Goal: Information Seeking & Learning: Learn about a topic

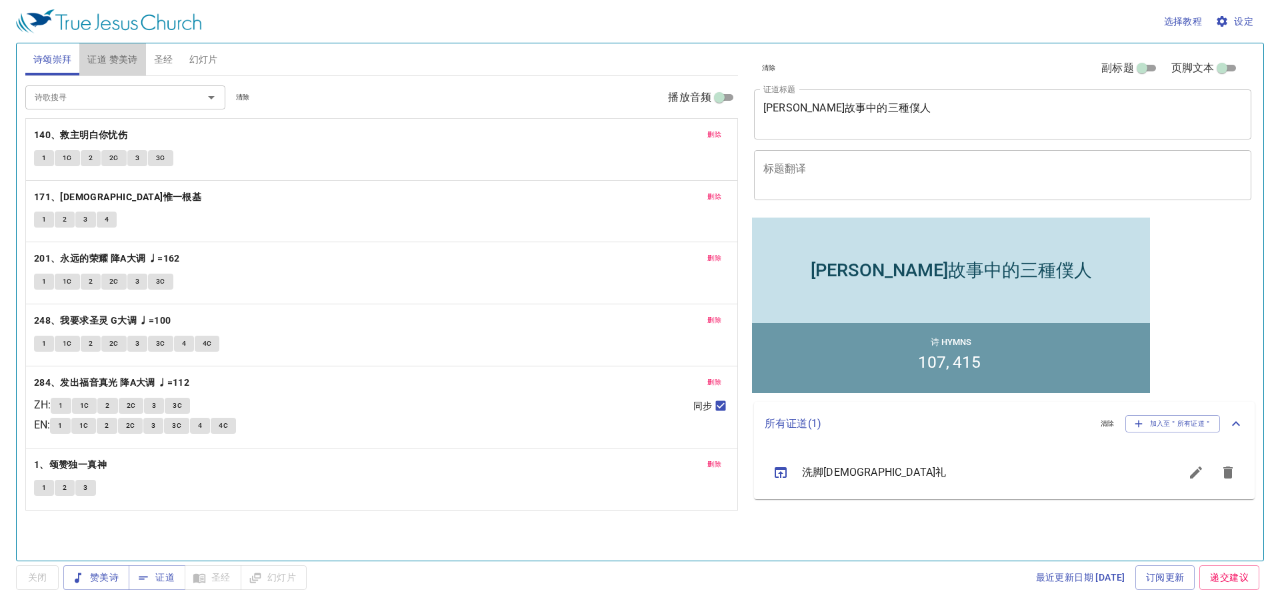
click at [111, 53] on span "证道 赞美诗" at bounding box center [112, 59] width 50 height 17
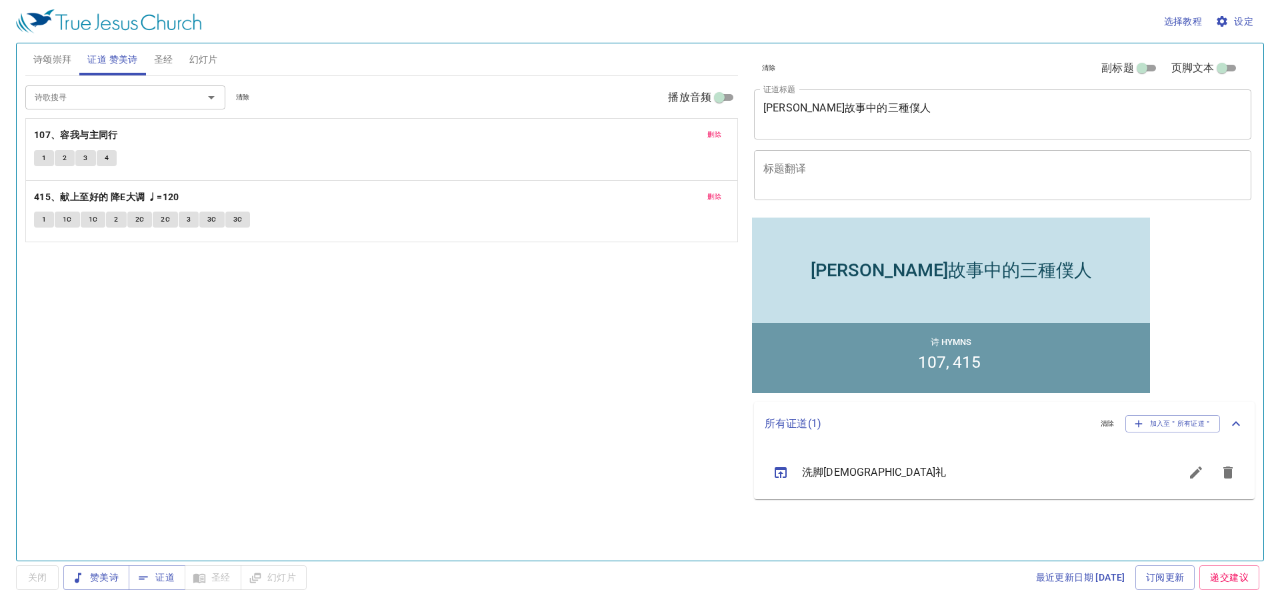
click at [67, 62] on span "诗颂崇拜" at bounding box center [52, 59] width 39 height 17
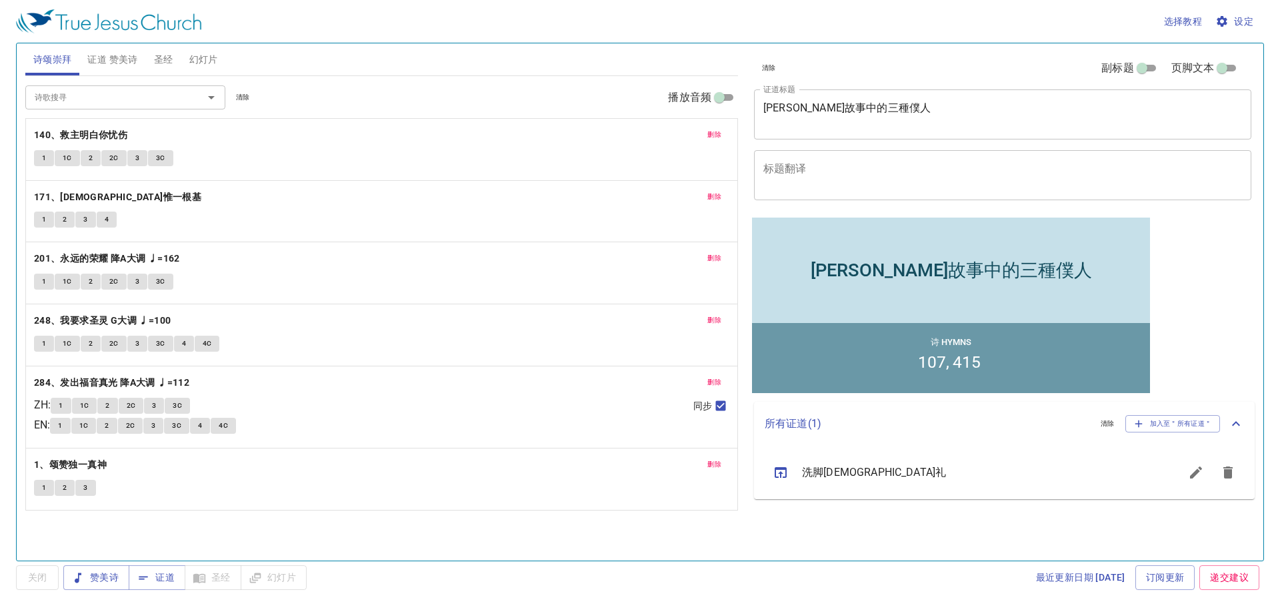
click at [715, 201] on span "删除" at bounding box center [715, 197] width 14 height 12
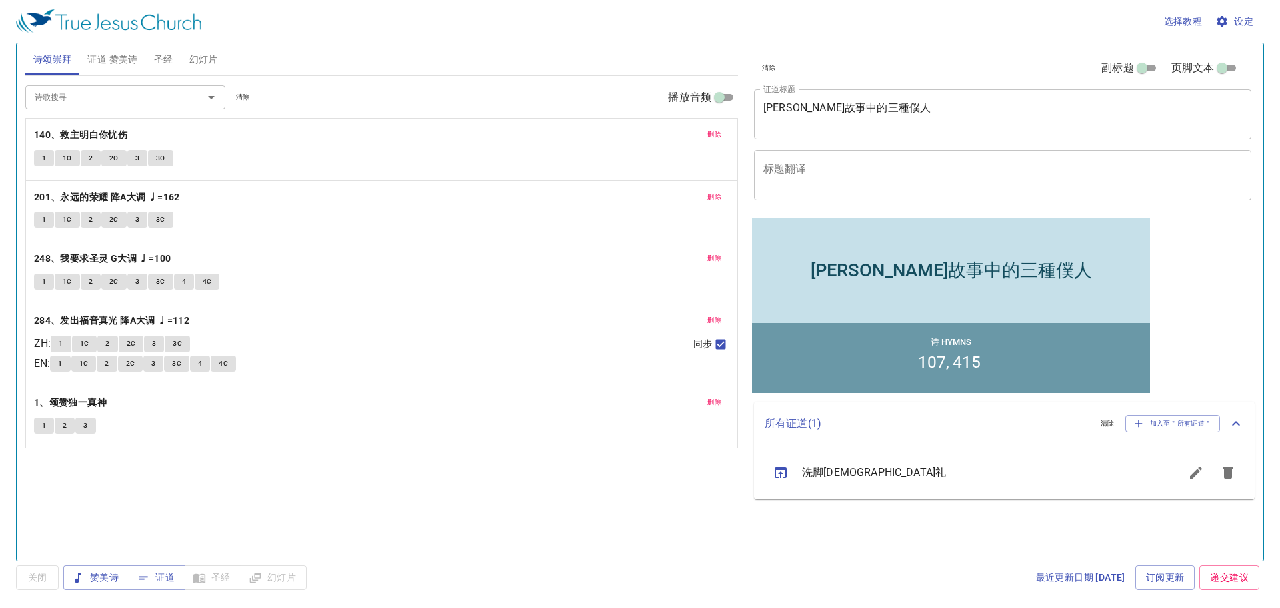
click at [713, 138] on span "删除" at bounding box center [715, 135] width 14 height 12
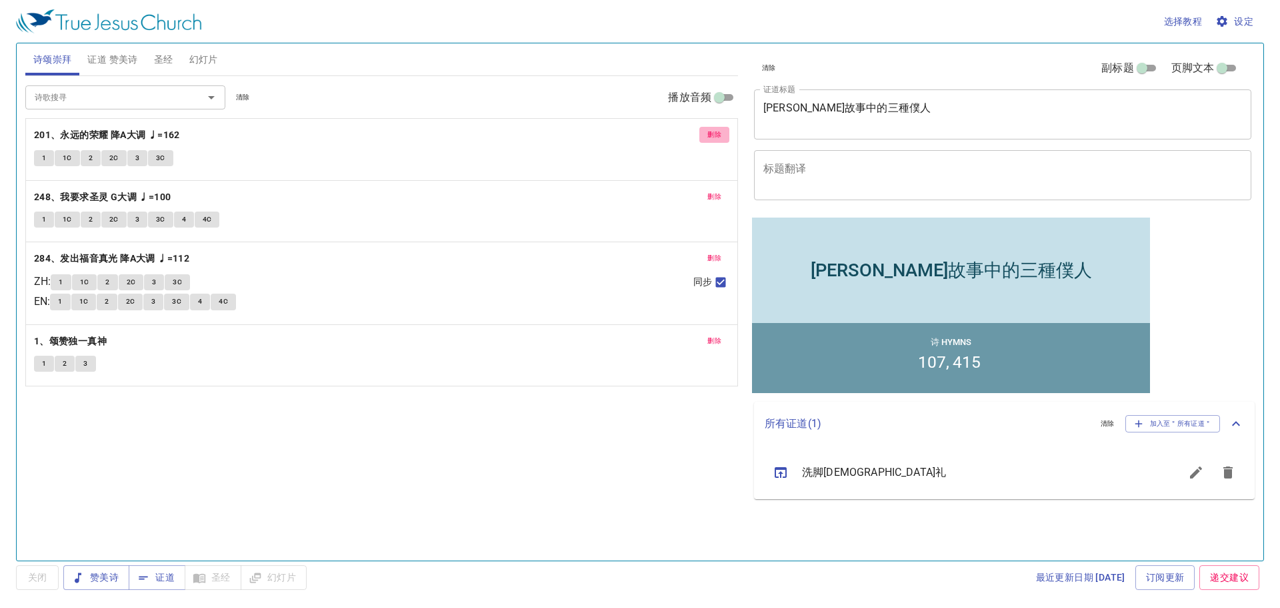
click at [717, 134] on span "删除" at bounding box center [715, 135] width 14 height 12
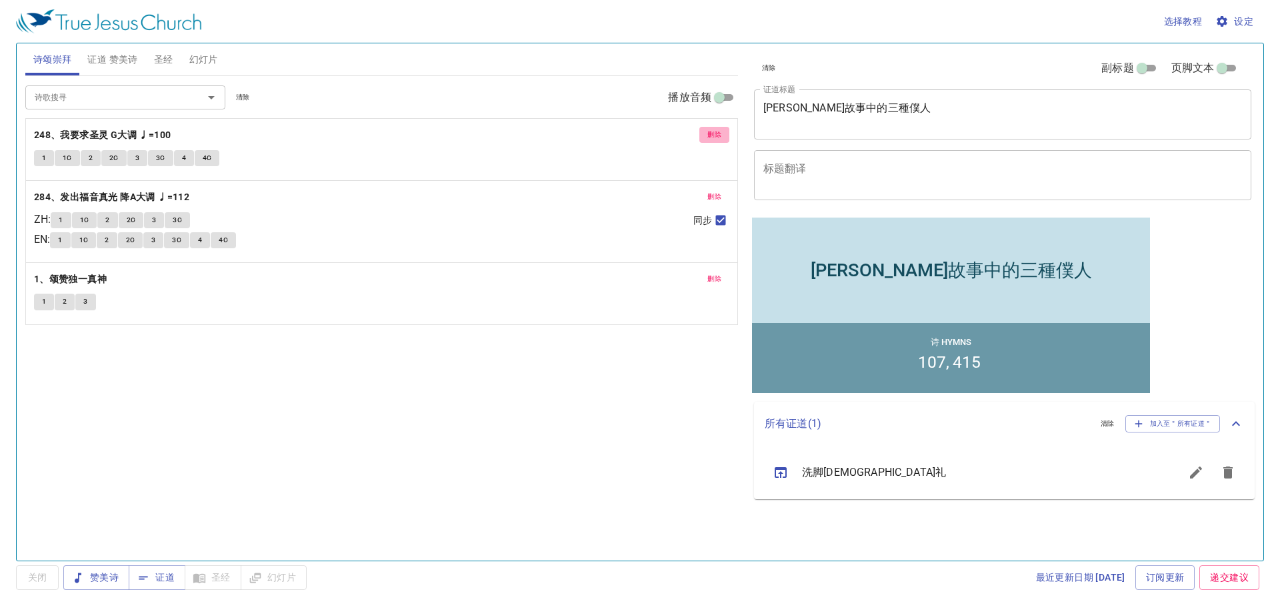
click at [717, 134] on span "删除" at bounding box center [715, 135] width 14 height 12
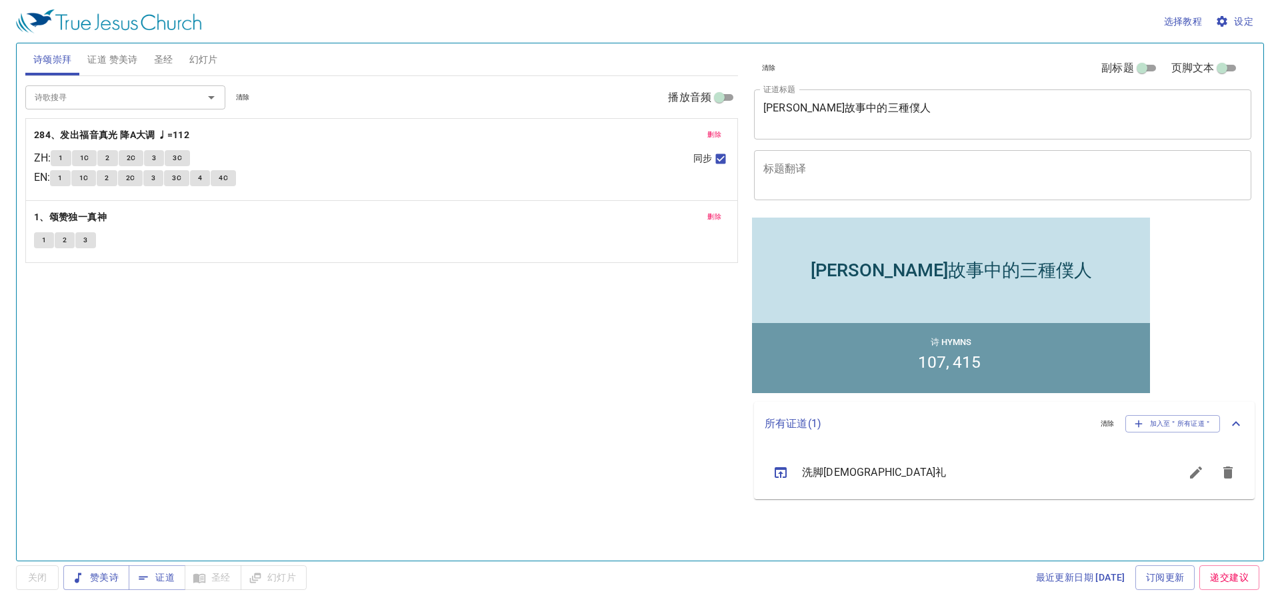
click at [717, 215] on span "删除" at bounding box center [715, 217] width 14 height 12
click at [183, 104] on div "诗歌搜寻" at bounding box center [125, 96] width 200 height 23
click at [117, 47] on button "证道 赞美诗" at bounding box center [112, 59] width 66 height 32
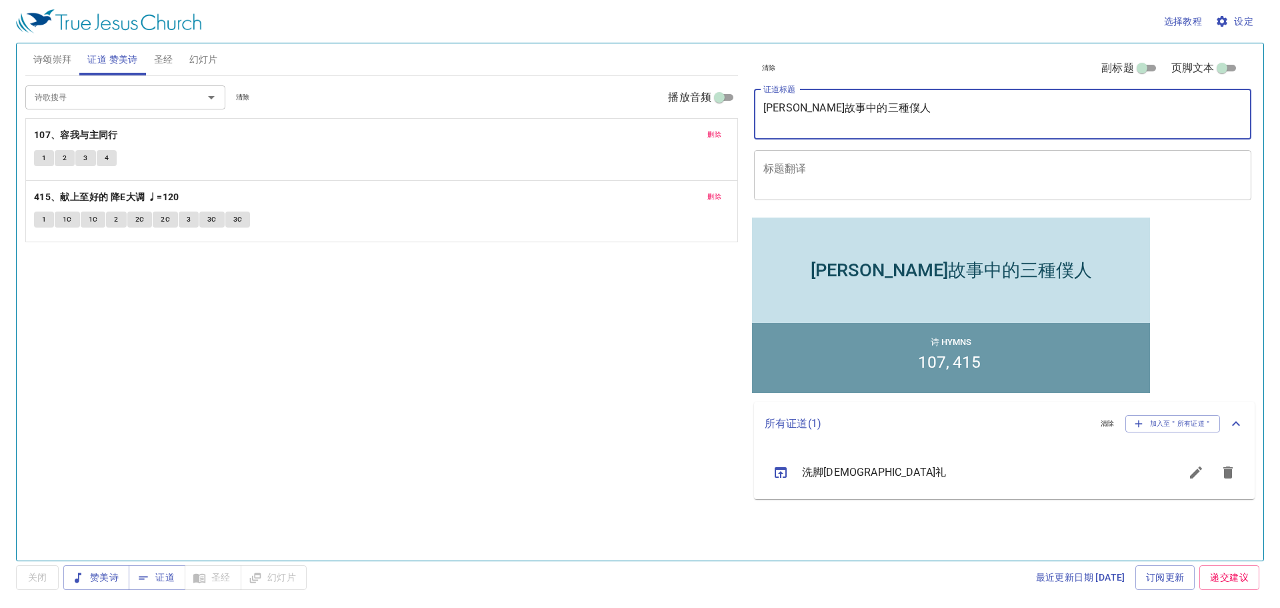
click at [875, 123] on textarea "乃曼故事中的三種僕人" at bounding box center [1003, 113] width 479 height 25
type textarea "乃"
type textarea "主[DEMOGRAPHIC_DATA]的宣道策略"
click at [708, 137] on span "删除" at bounding box center [715, 135] width 14 height 12
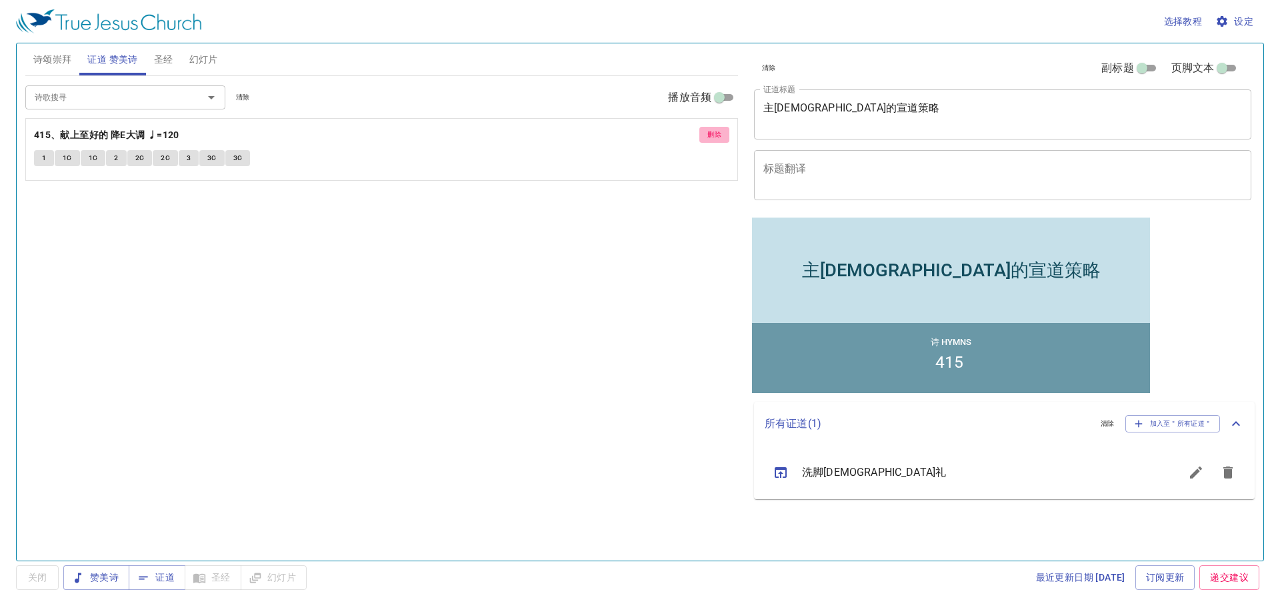
click at [708, 137] on span "删除" at bounding box center [715, 135] width 14 height 12
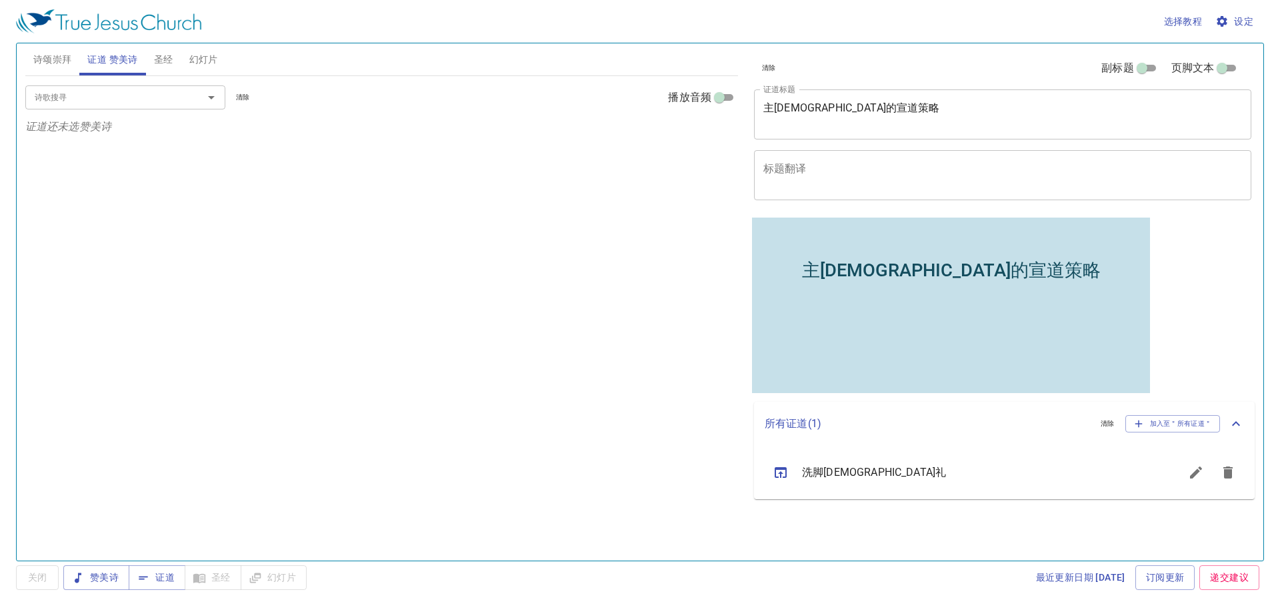
click at [117, 92] on input "诗歌搜寻" at bounding box center [105, 96] width 153 height 15
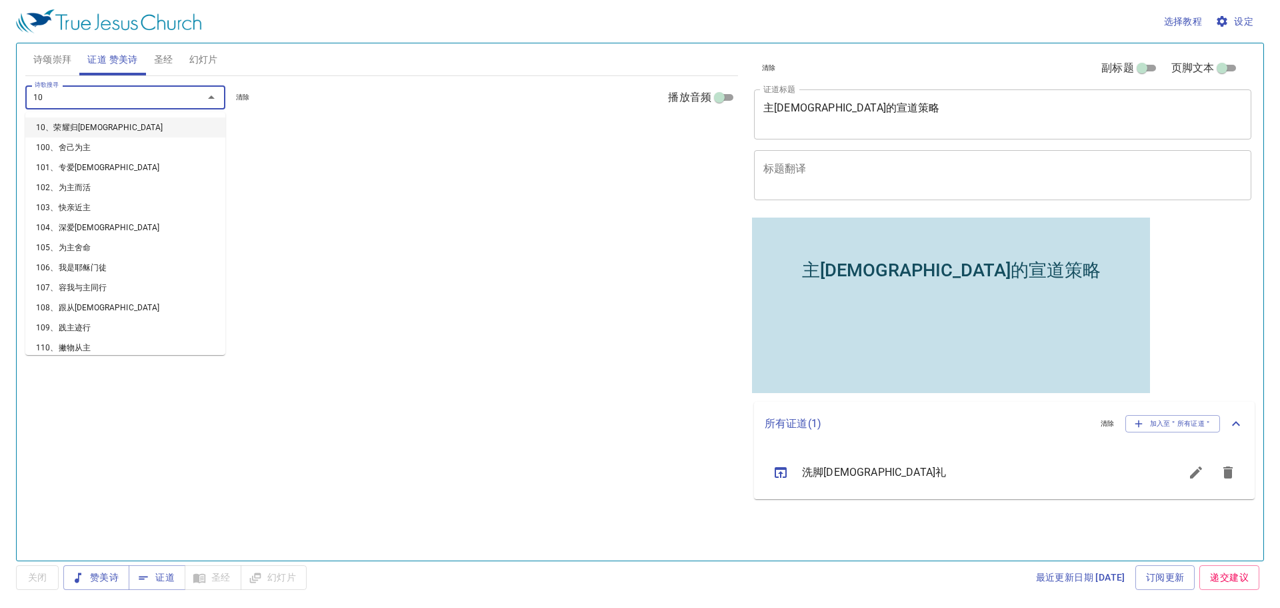
type input "108"
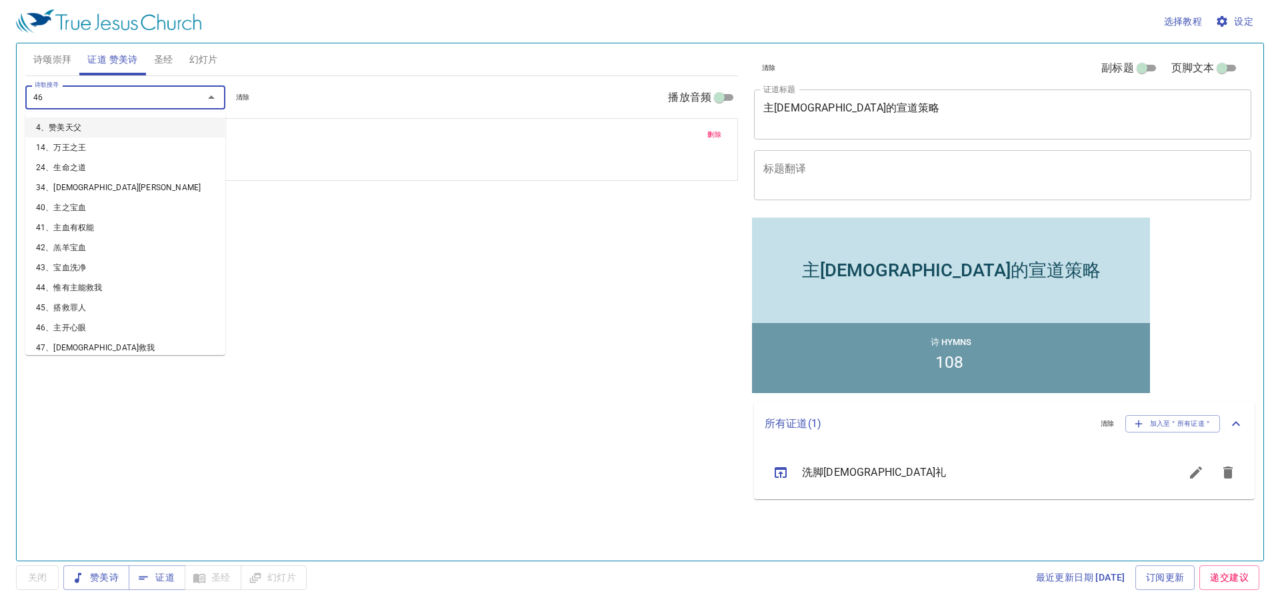
type input "465"
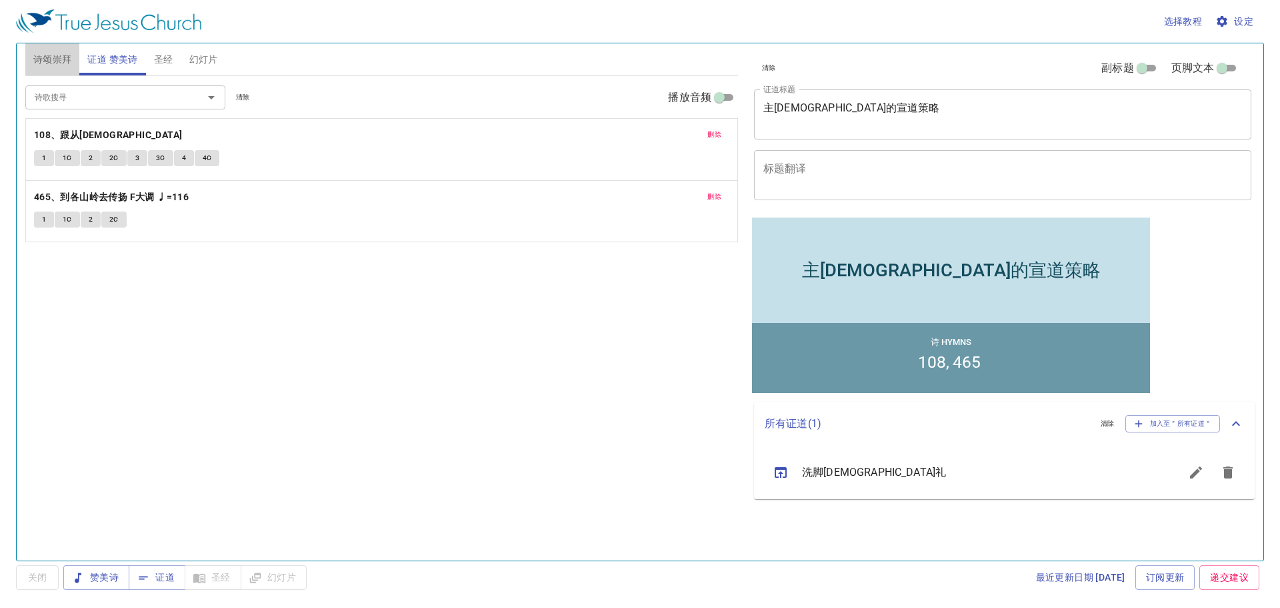
click at [63, 56] on span "诗颂崇拜" at bounding box center [52, 59] width 39 height 17
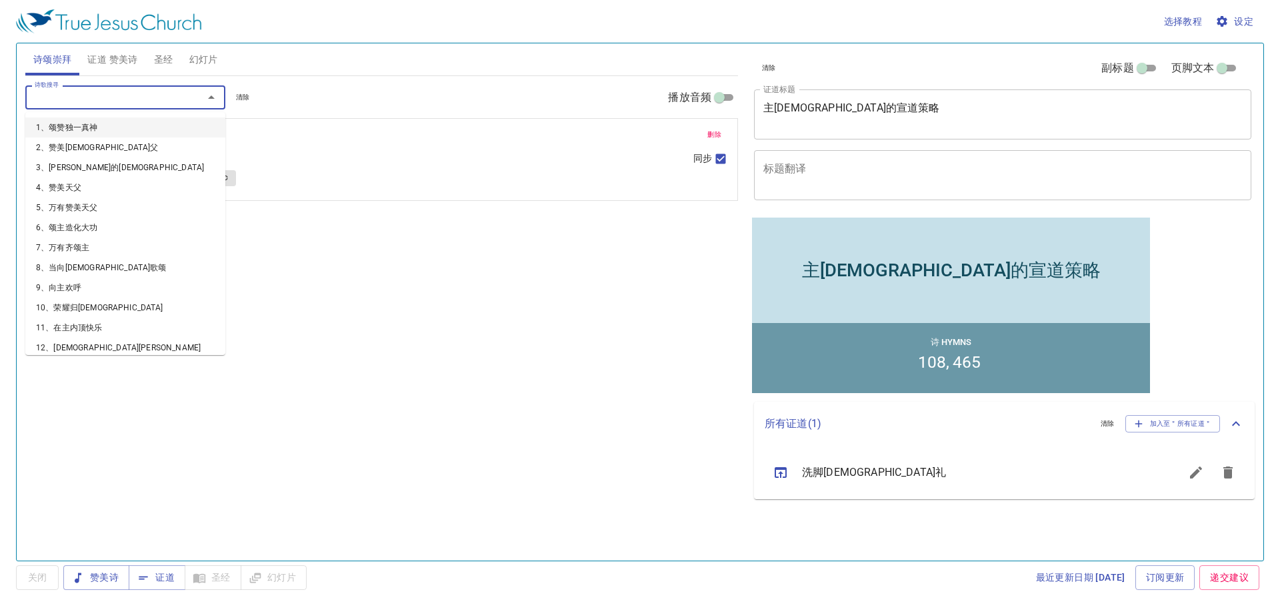
click at [131, 89] on input "诗歌搜寻" at bounding box center [105, 96] width 153 height 15
click at [169, 107] on div "诗歌搜寻" at bounding box center [125, 96] width 200 height 23
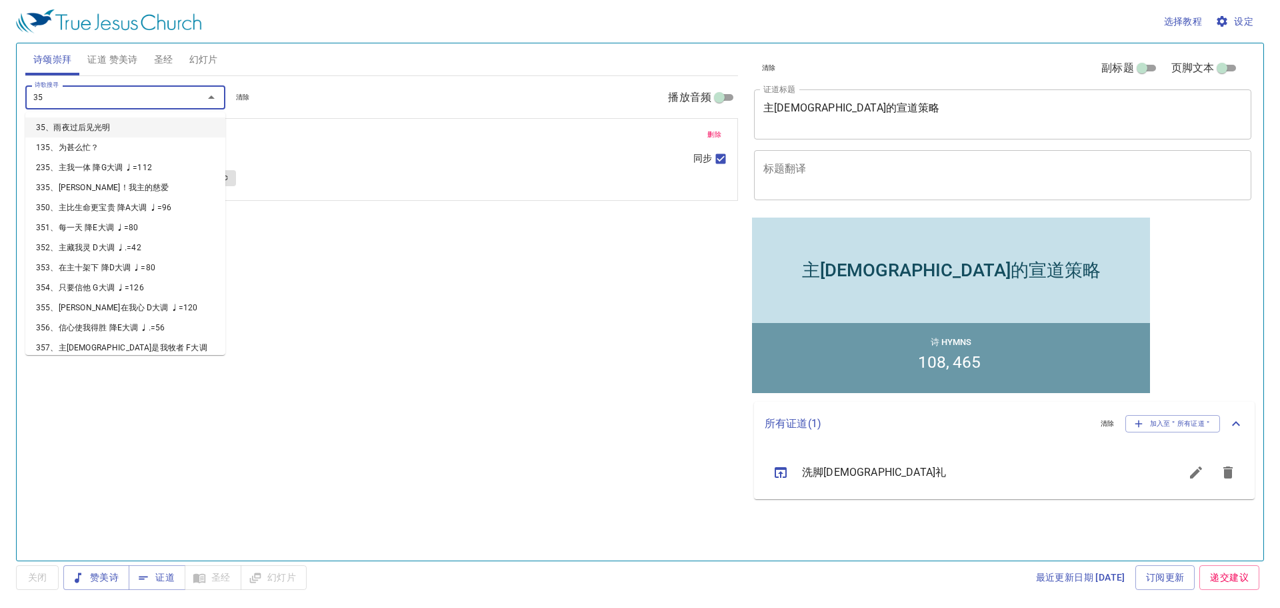
type input "351"
type input "441"
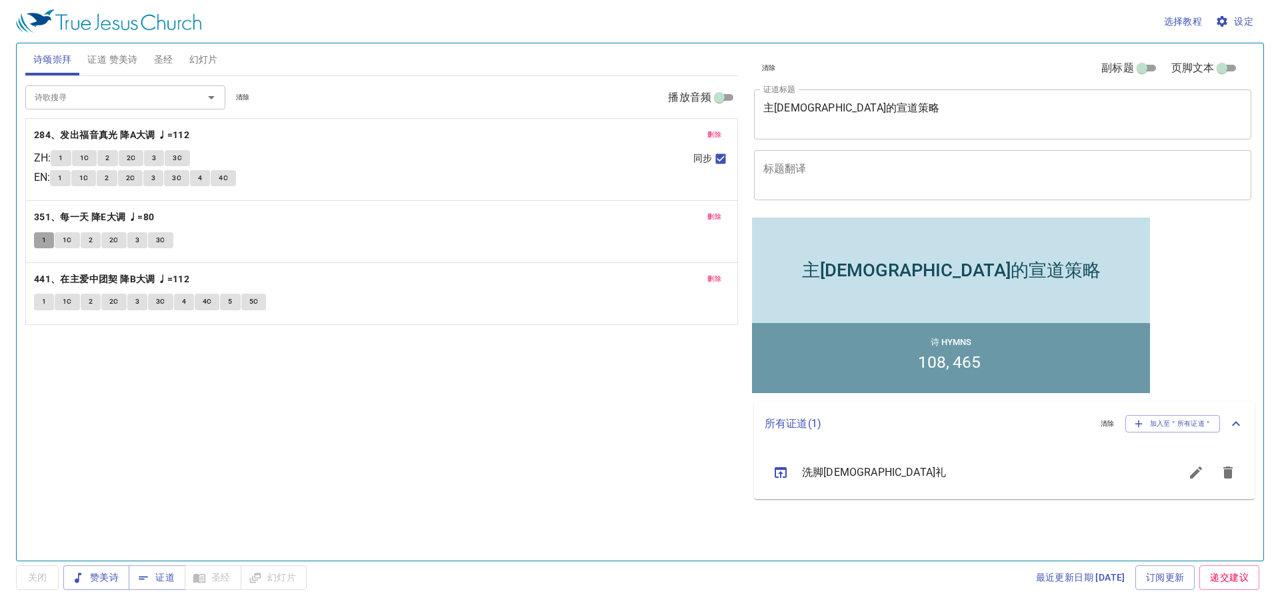
click at [43, 241] on span "1" at bounding box center [44, 240] width 4 height 12
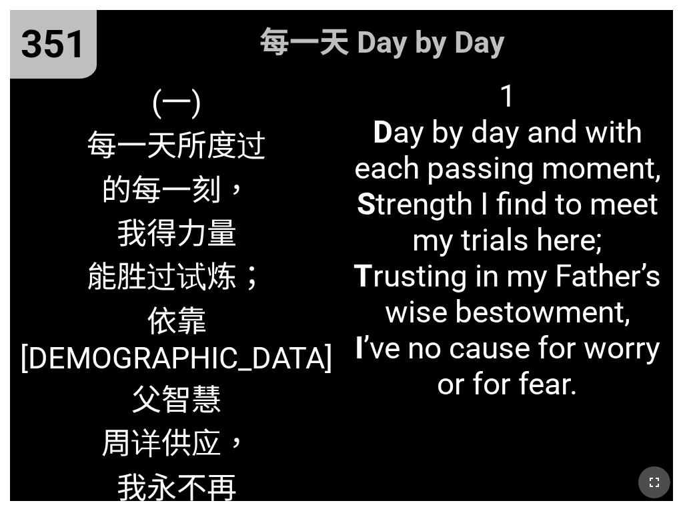
click at [652, 476] on icon "button" at bounding box center [654, 483] width 16 height 16
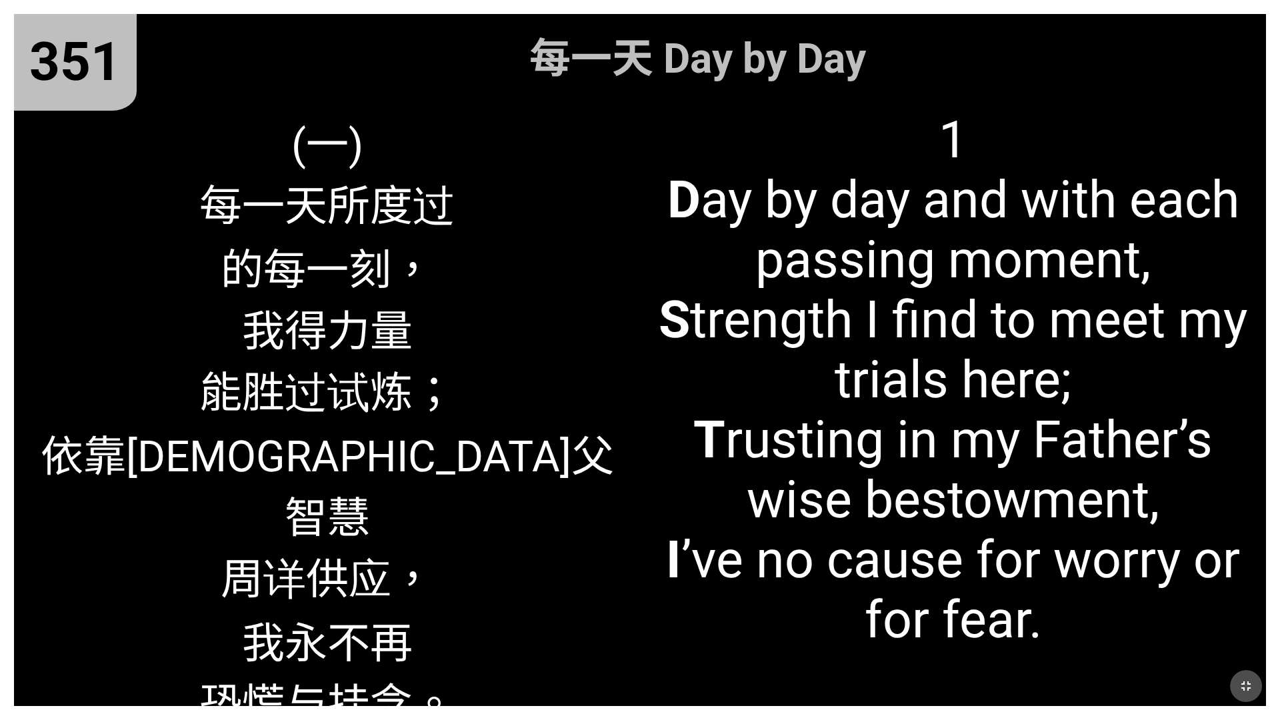
click at [682, 511] on icon "button" at bounding box center [1246, 686] width 9 height 9
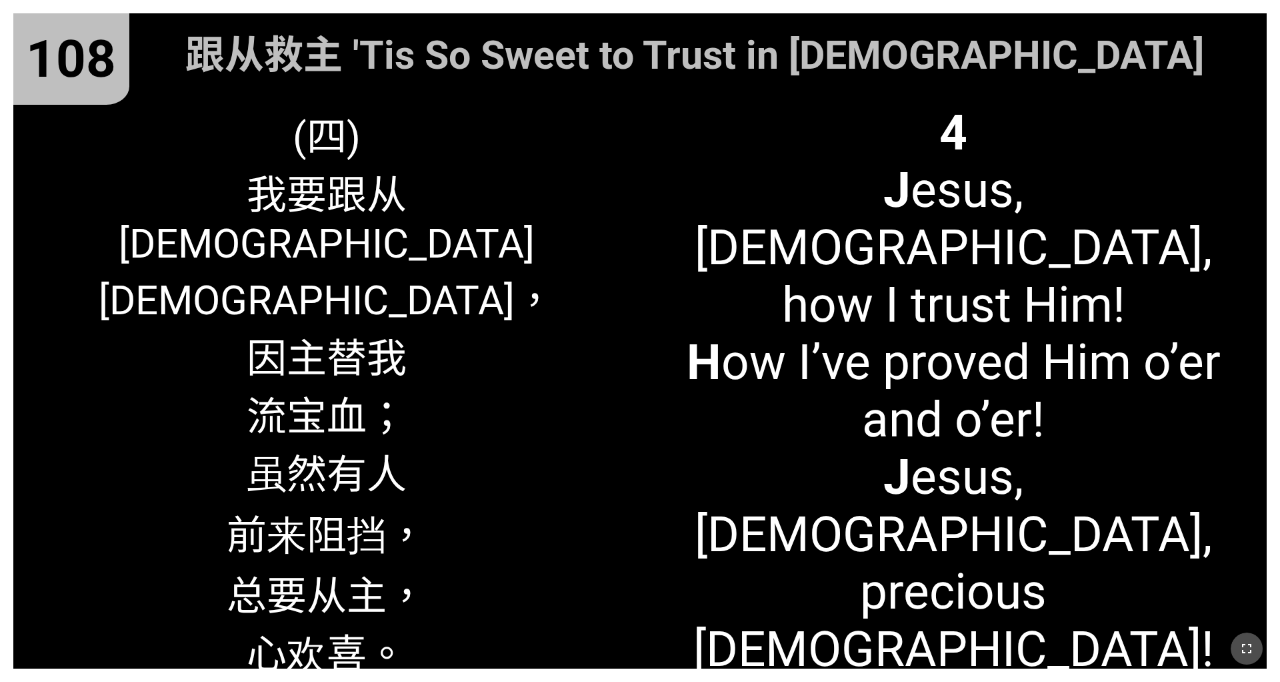
click at [682, 511] on button "button" at bounding box center [1247, 648] width 32 height 32
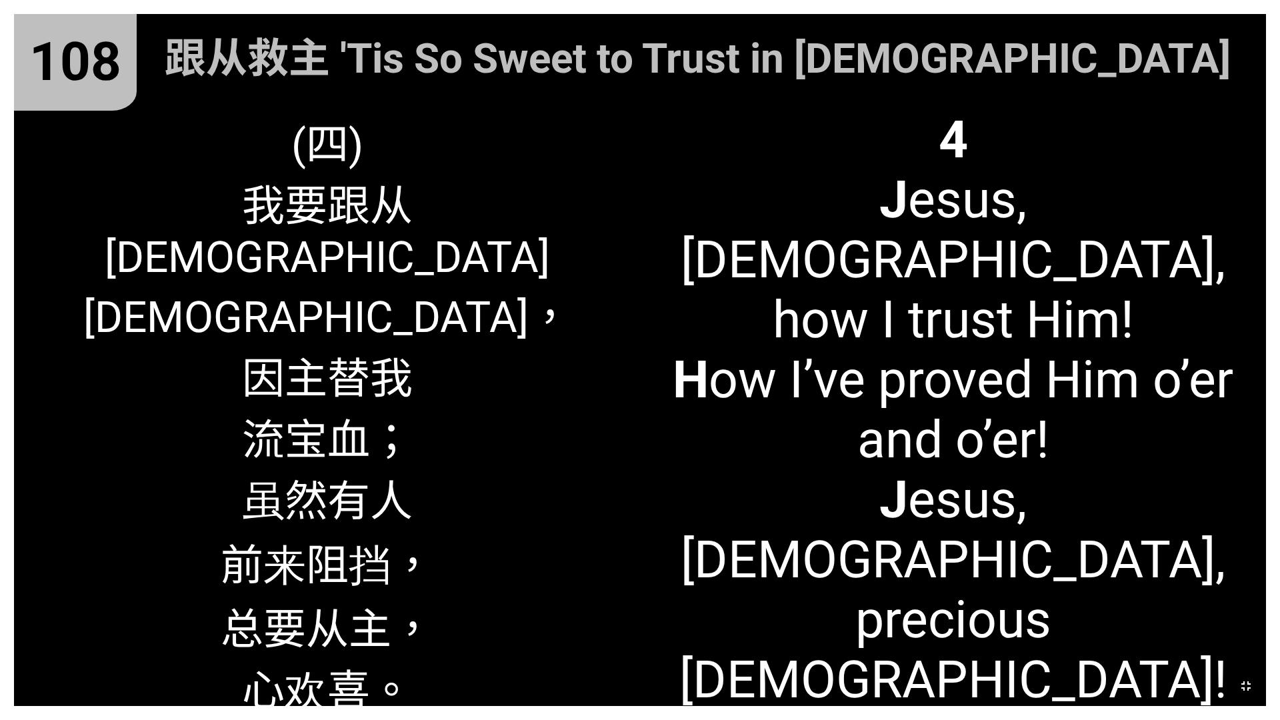
click at [682, 511] on button "button" at bounding box center [1246, 686] width 32 height 32
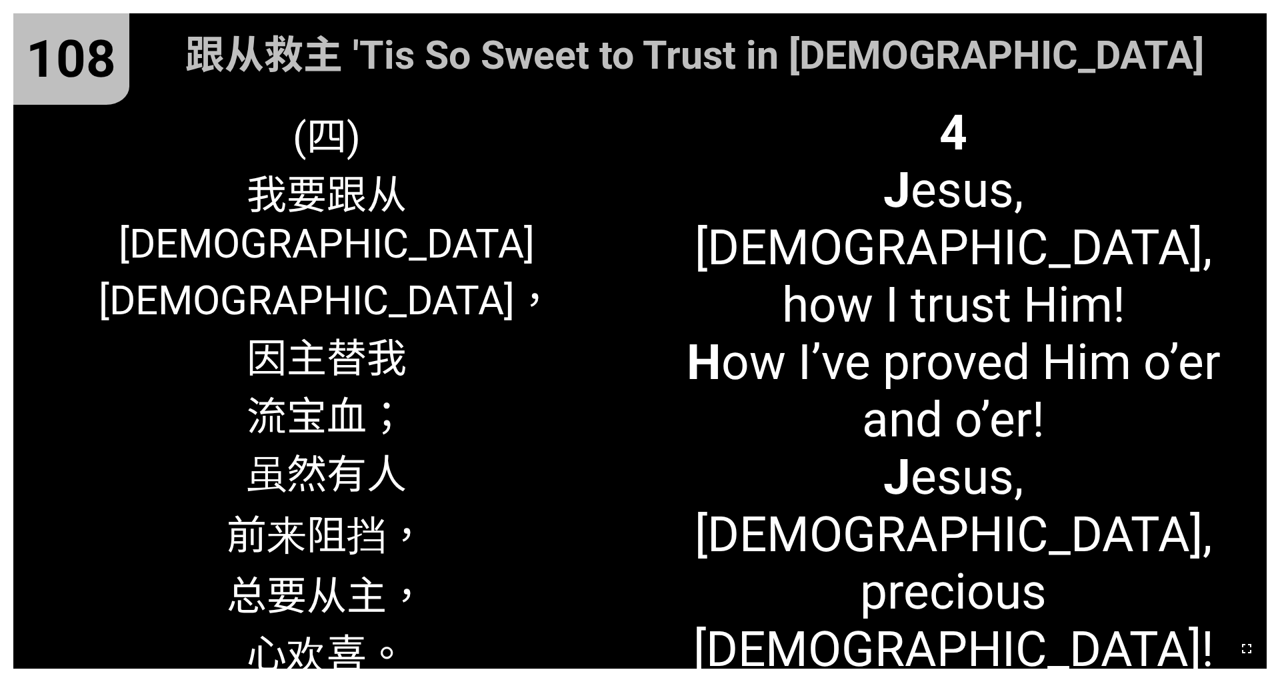
click at [682, 511] on button "button" at bounding box center [1247, 648] width 32 height 32
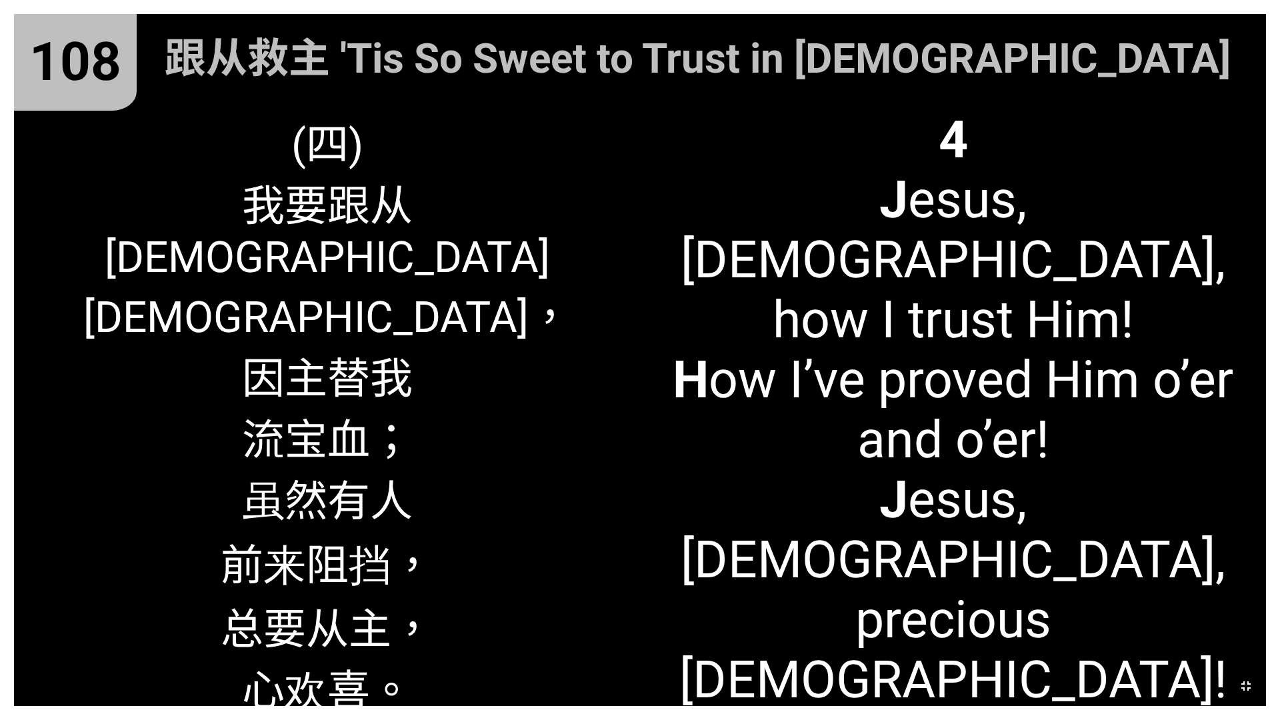
drag, startPoint x: 1256, startPoint y: 691, endPoint x: 1256, endPoint y: 652, distance: 38.7
click at [682, 511] on button "button" at bounding box center [1246, 686] width 32 height 32
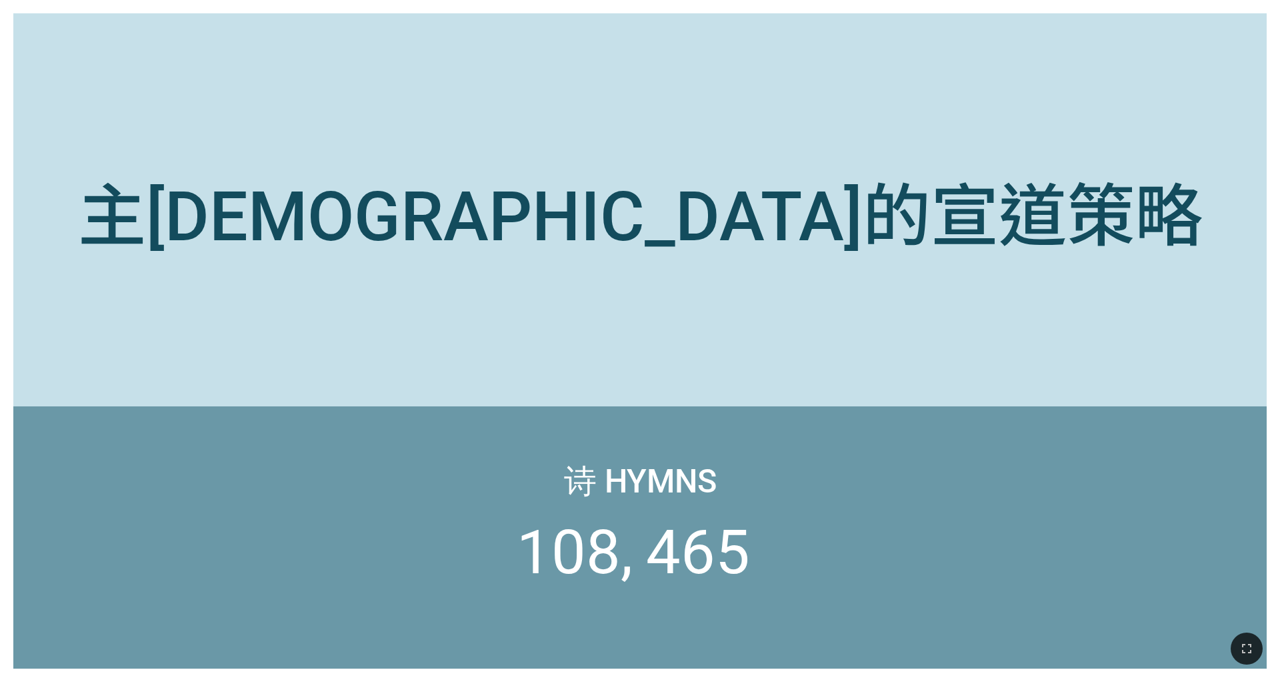
click at [682, 511] on icon "button" at bounding box center [1247, 648] width 16 height 16
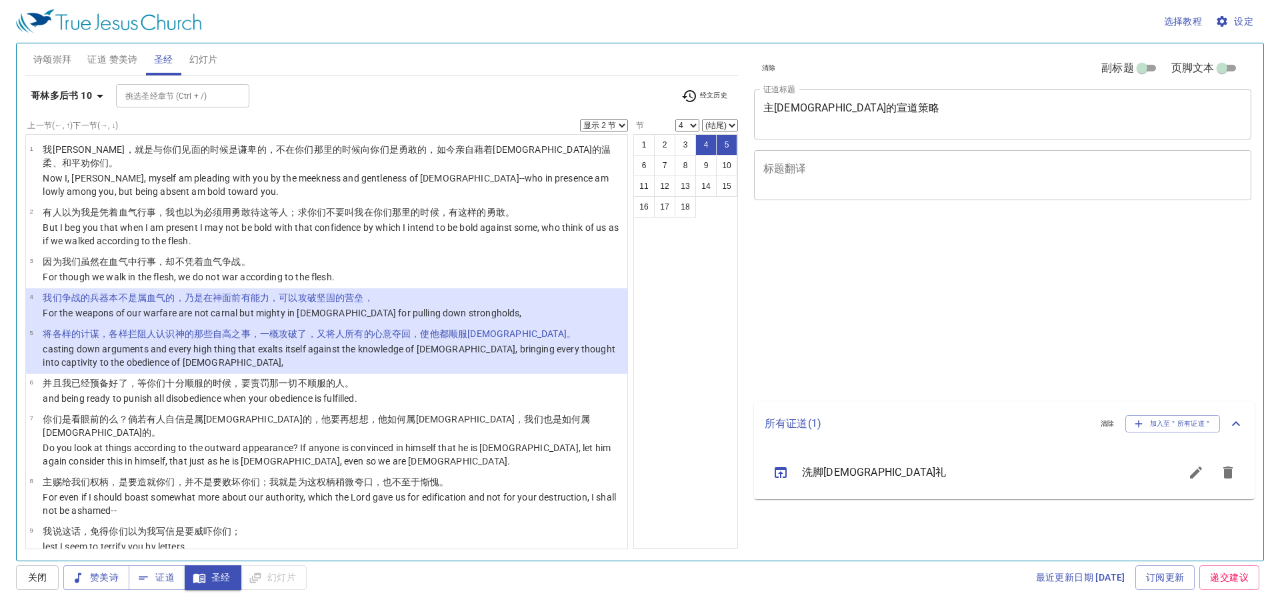
select select "2"
select select "4"
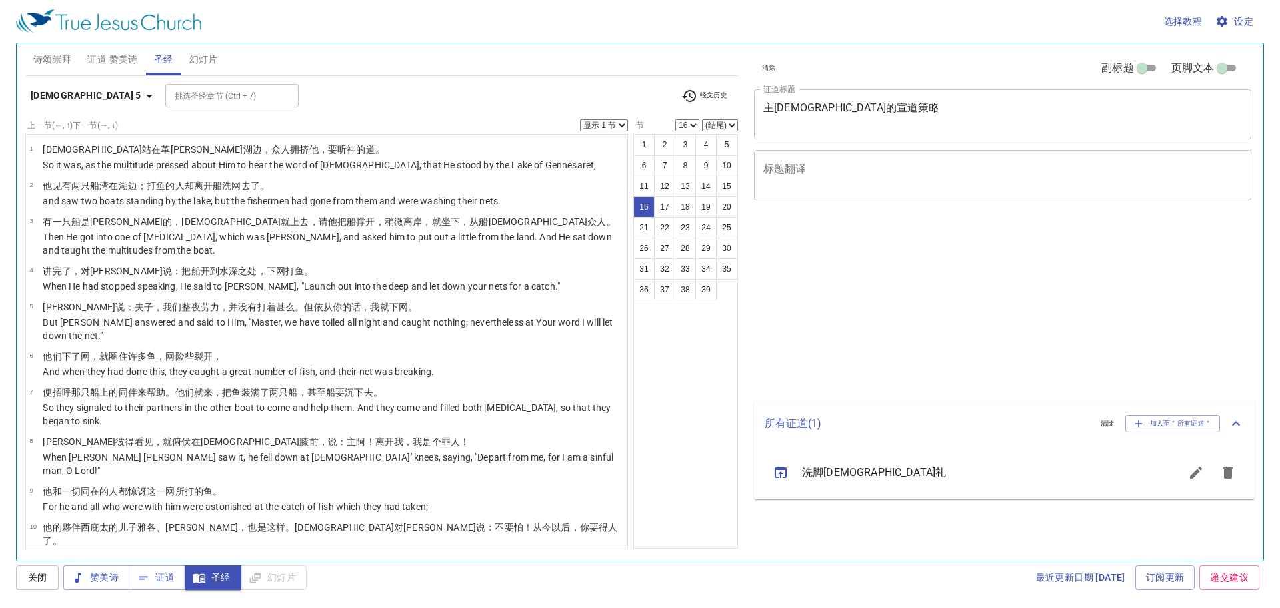
select select "16"
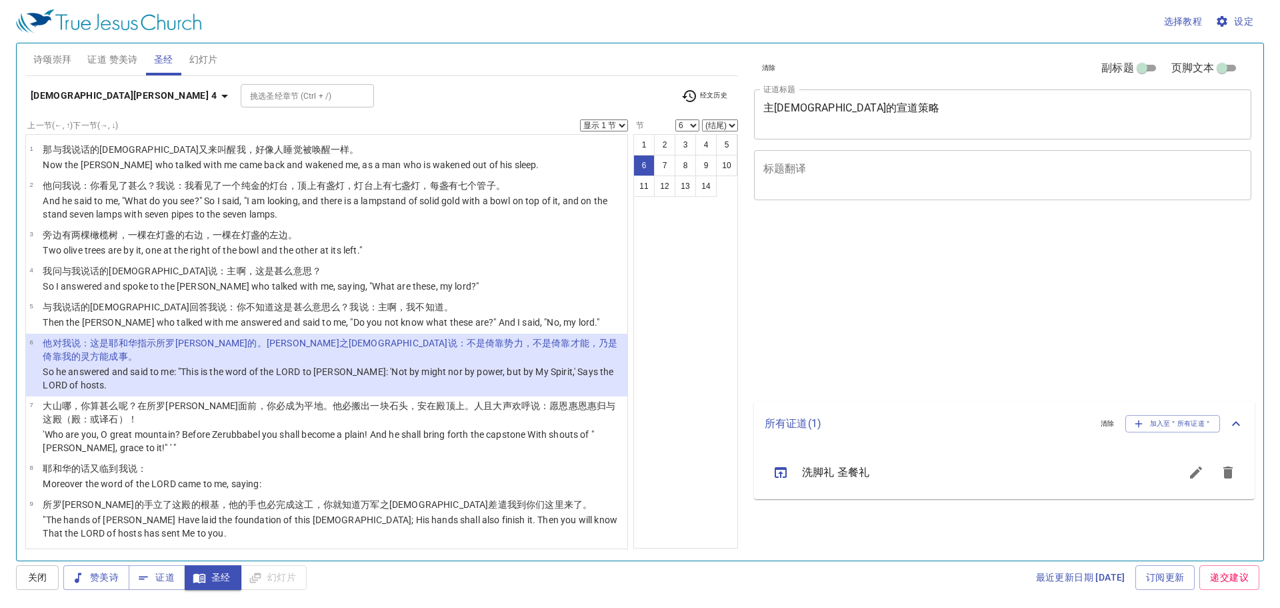
select select "6"
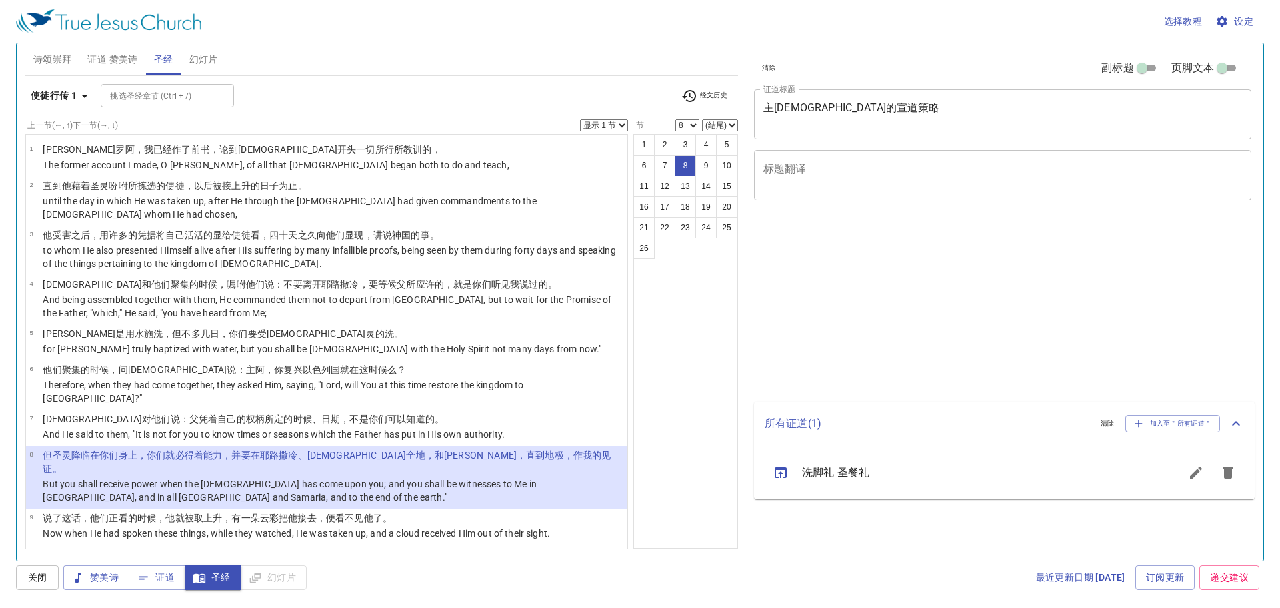
select select "8"
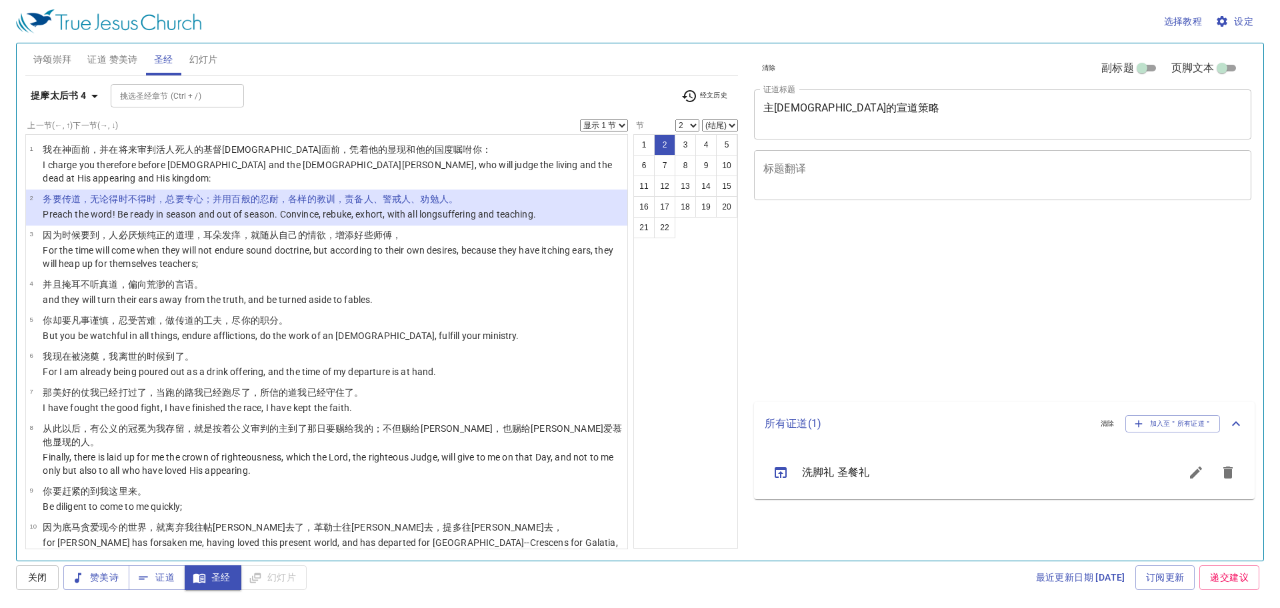
select select "2"
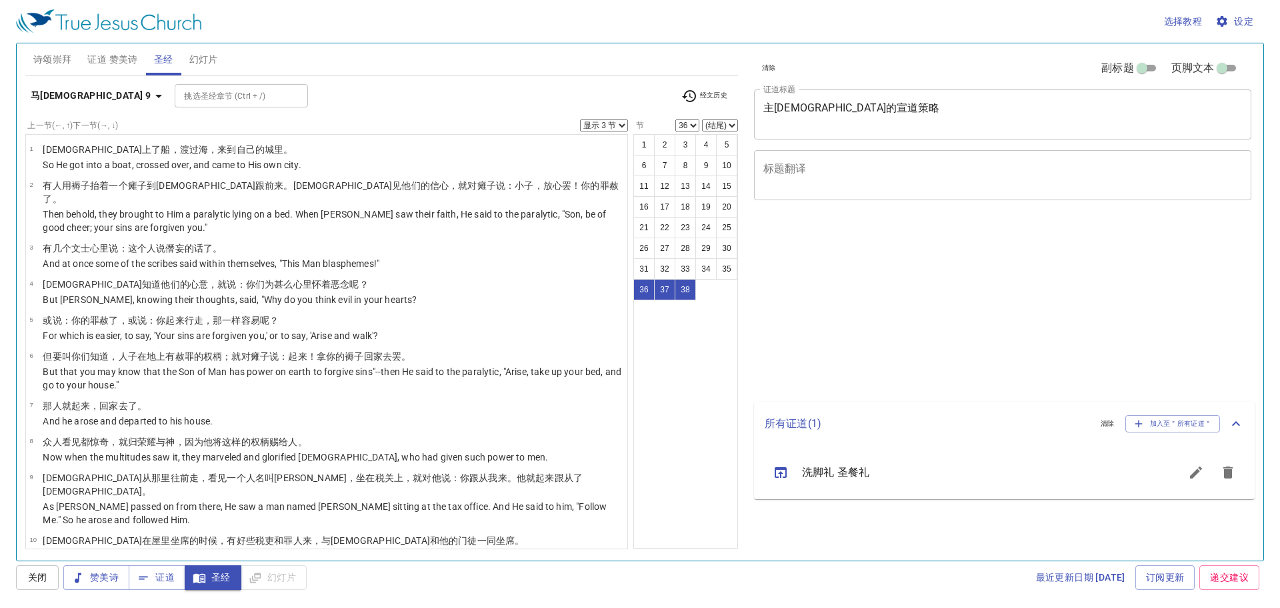
select select "3"
select select "36"
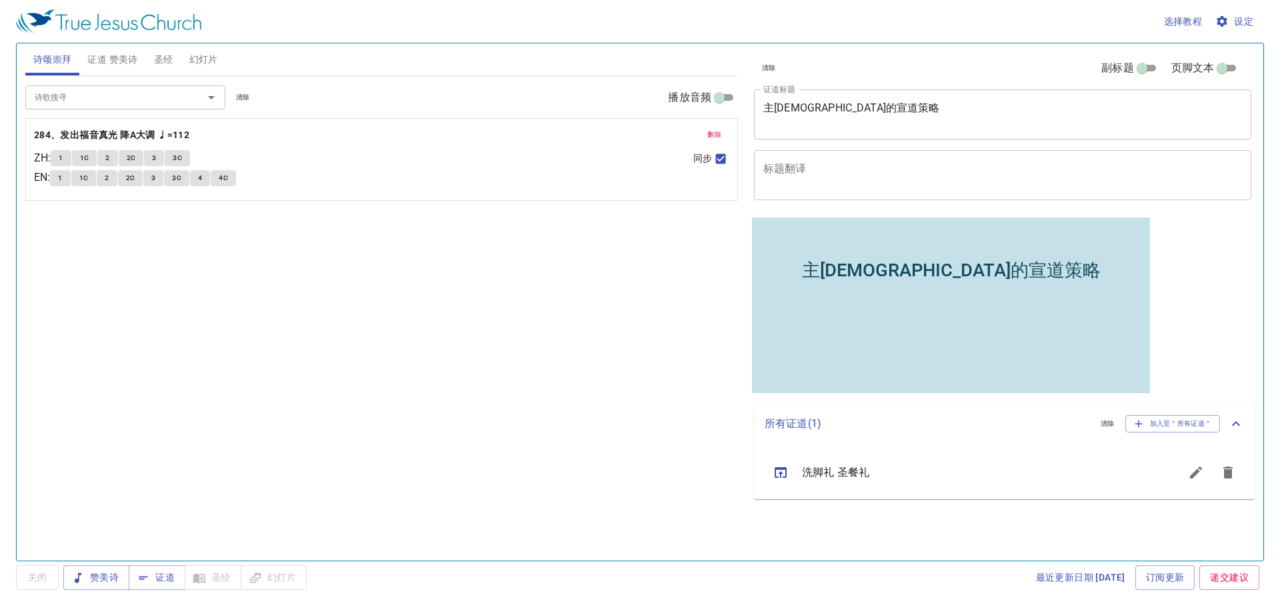
click at [108, 68] on button "证道 赞美诗" at bounding box center [112, 59] width 66 height 32
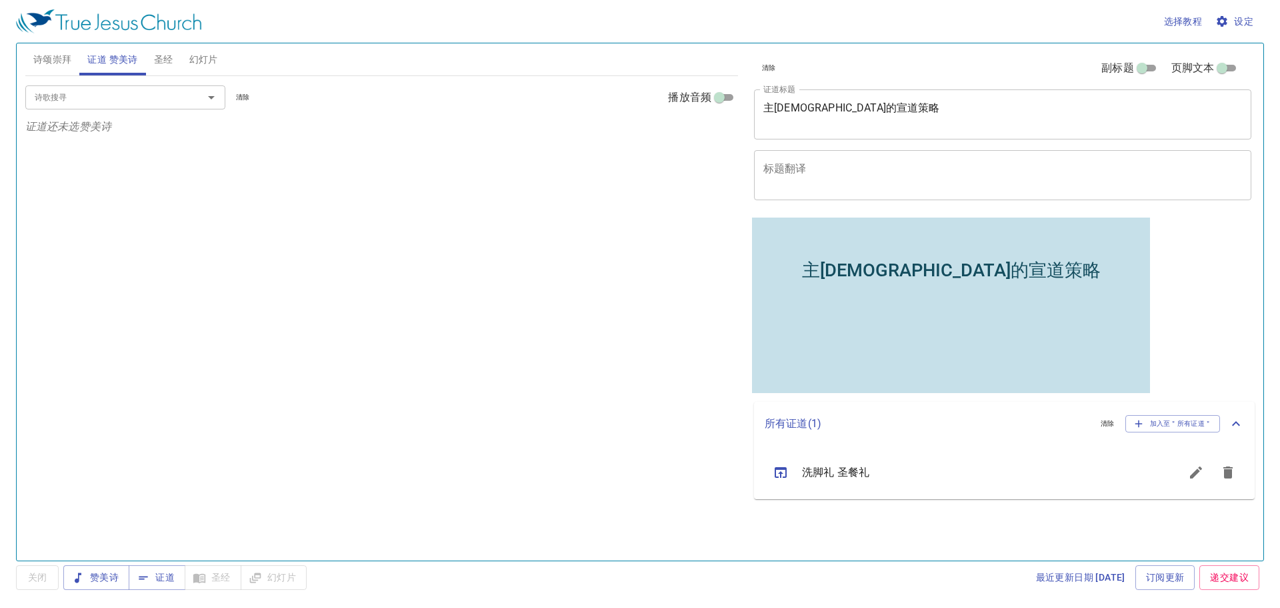
click at [165, 57] on span "圣经" at bounding box center [163, 59] width 19 height 17
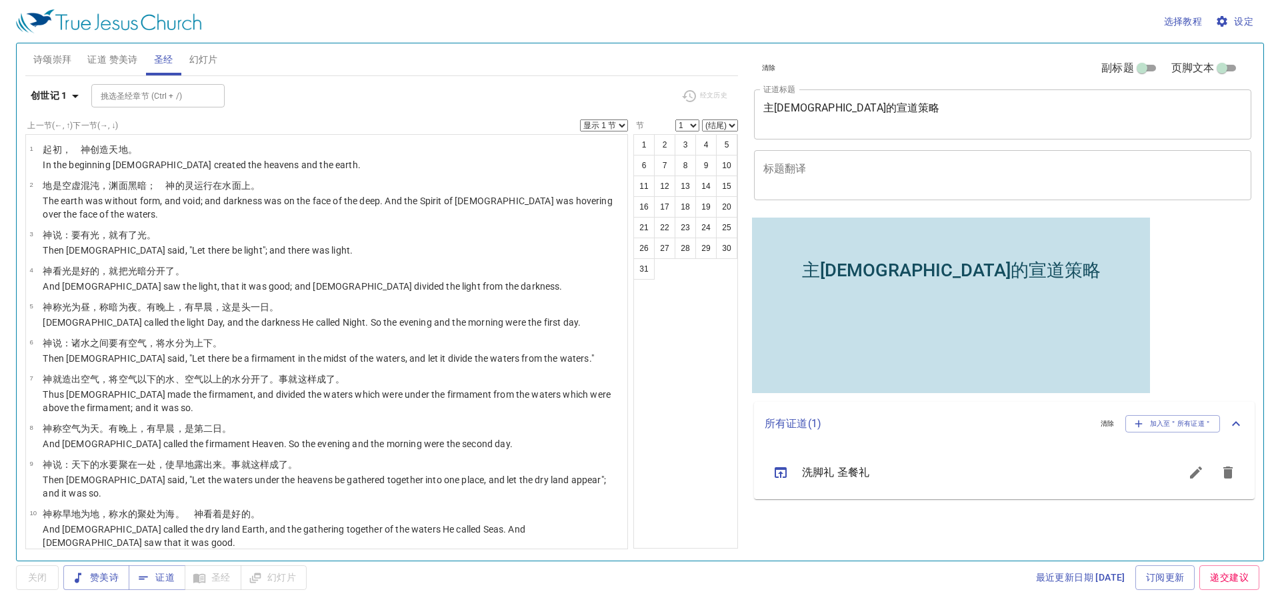
click at [181, 57] on button "幻灯片" at bounding box center [203, 59] width 45 height 32
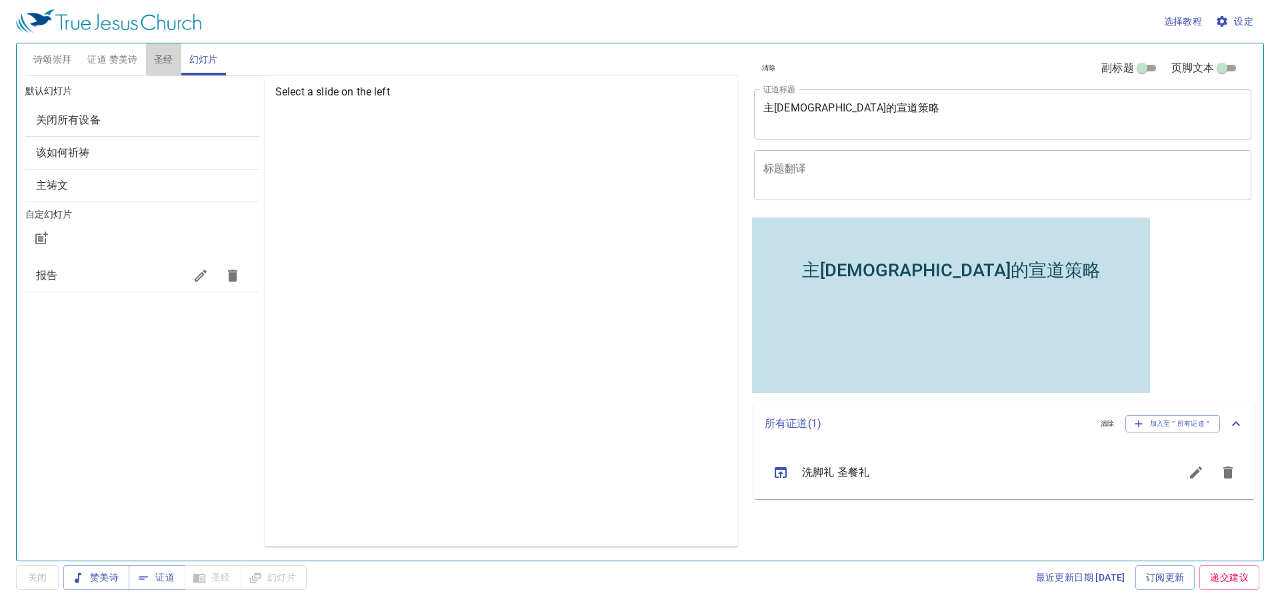
click at [165, 59] on span "圣经" at bounding box center [163, 59] width 19 height 17
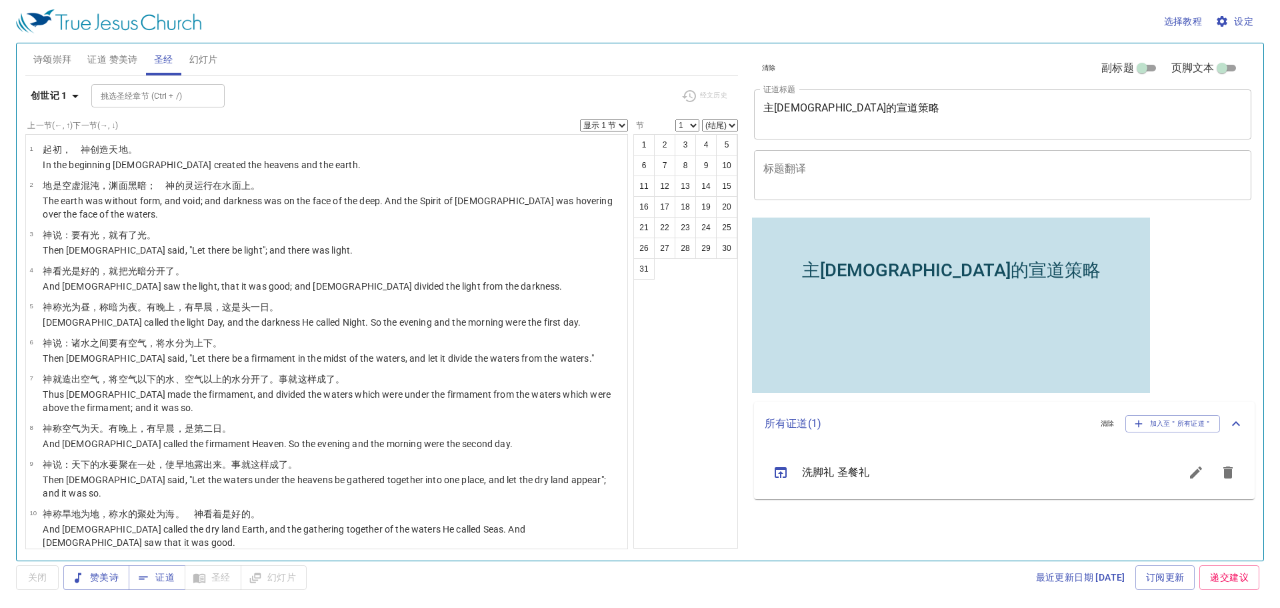
click at [130, 65] on span "证道 赞美诗" at bounding box center [112, 59] width 50 height 17
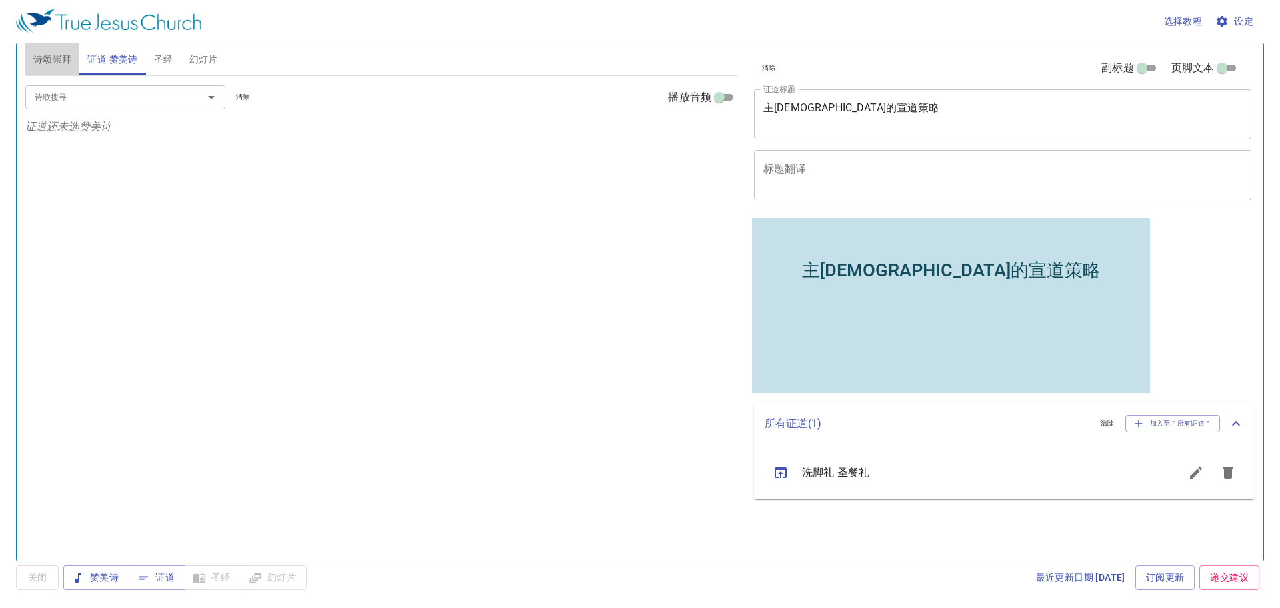
click at [51, 63] on span "诗颂崇拜" at bounding box center [52, 59] width 39 height 17
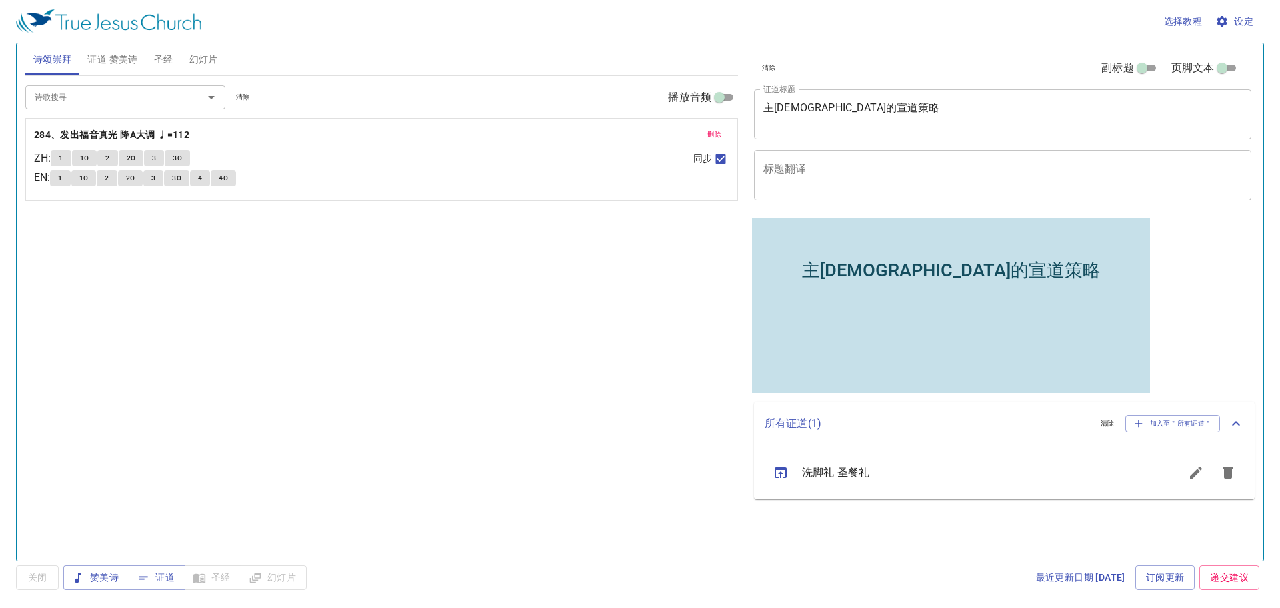
click at [89, 66] on span "证道 赞美诗" at bounding box center [112, 59] width 50 height 17
